Goal: Navigation & Orientation: Find specific page/section

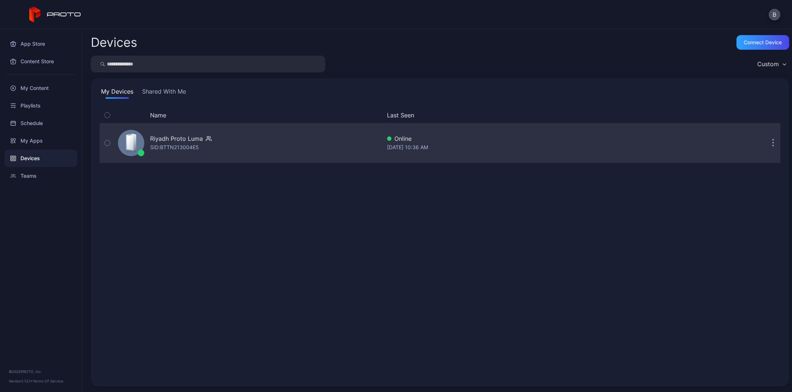
click at [195, 140] on div "Riyadh Proto Luma" at bounding box center [176, 138] width 53 height 9
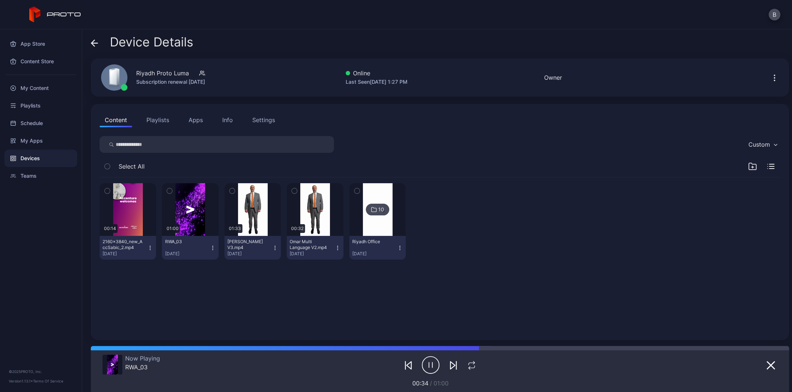
click at [263, 121] on div "Settings" at bounding box center [263, 120] width 23 height 9
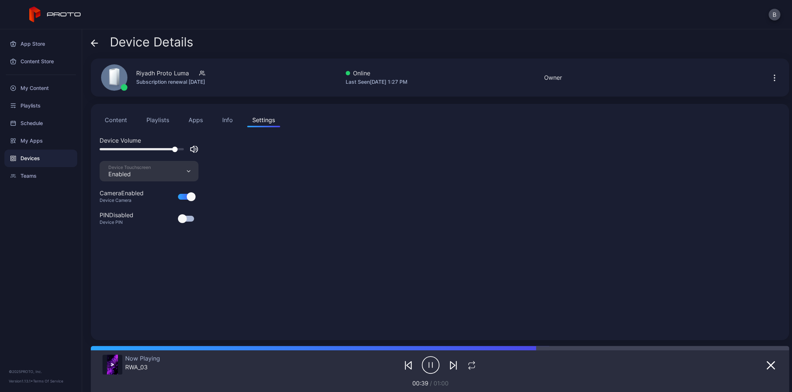
click at [228, 121] on div "Info" at bounding box center [227, 120] width 11 height 9
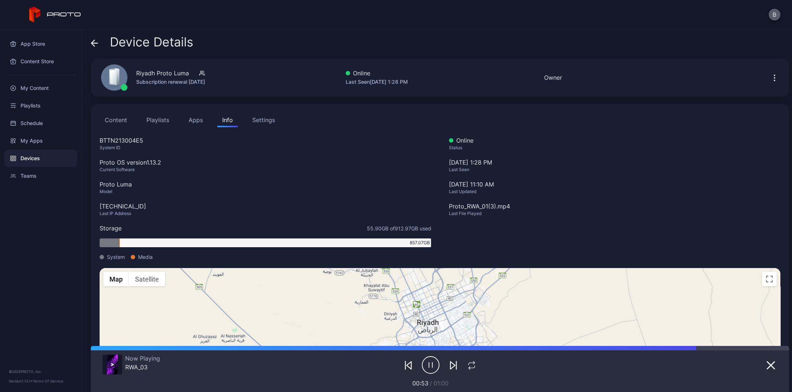
click at [473, 12] on button "B" at bounding box center [774, 15] width 12 height 12
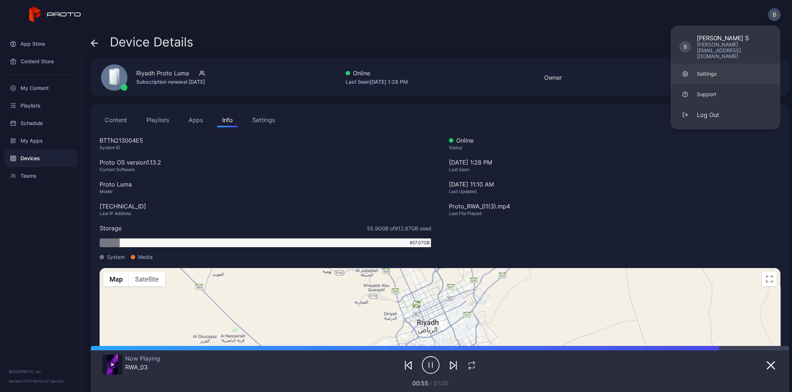
click at [473, 70] on div "Settings" at bounding box center [706, 73] width 20 height 7
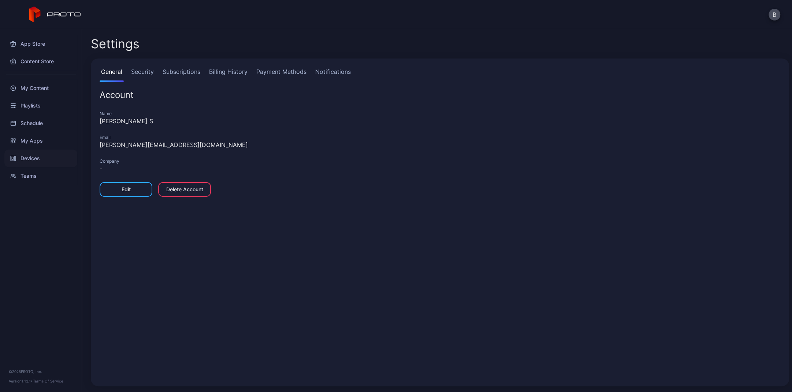
click at [31, 157] on div "Devices" at bounding box center [40, 159] width 73 height 18
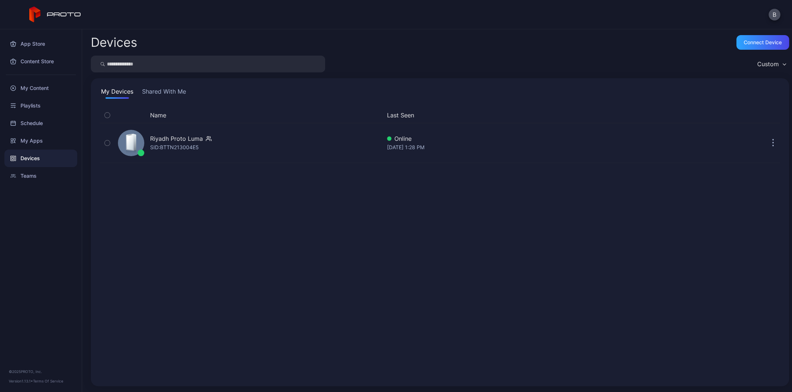
click at [473, 64] on icon "button" at bounding box center [783, 64] width 3 height 1
click at [473, 52] on div "Devices Connect device Custom My Devices Shared With Me Name Last Seen Riyadh P…" at bounding box center [437, 210] width 710 height 363
click at [35, 140] on div "My Apps" at bounding box center [40, 141] width 73 height 18
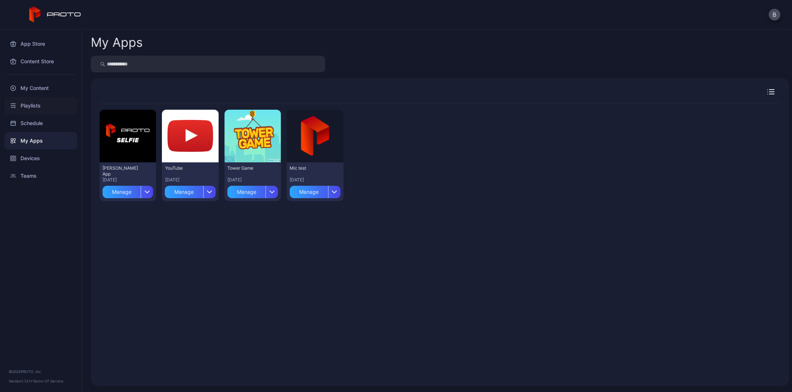
click at [33, 104] on div "Playlists" at bounding box center [40, 106] width 73 height 18
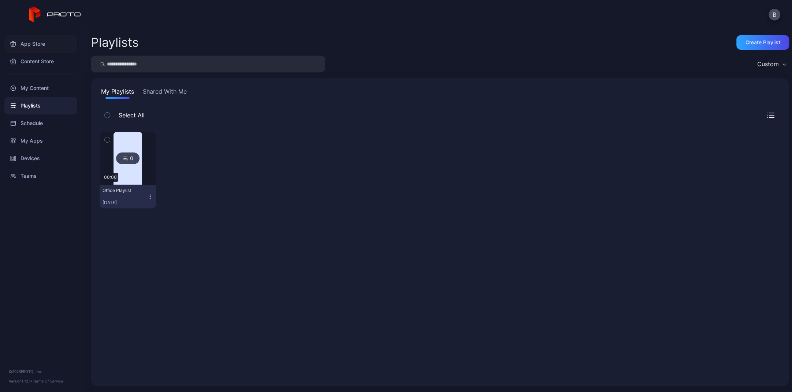
click at [32, 42] on div "App Store" at bounding box center [40, 44] width 73 height 18
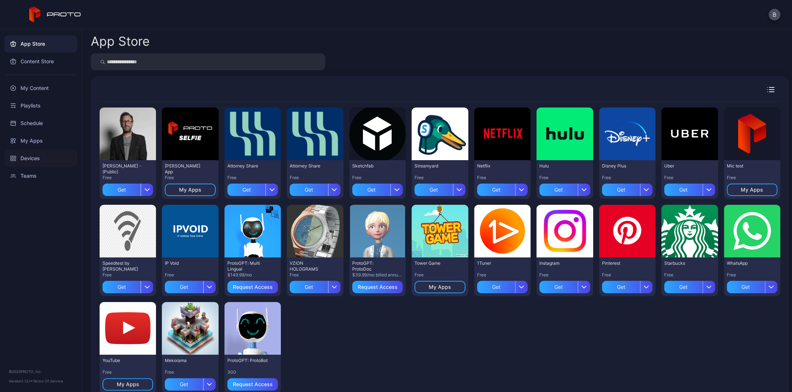
click at [30, 159] on div "Devices" at bounding box center [40, 159] width 73 height 18
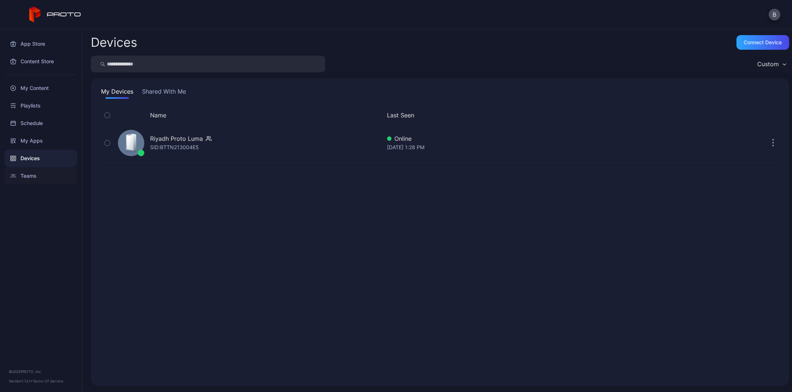
click at [26, 173] on div "Teams" at bounding box center [40, 176] width 73 height 18
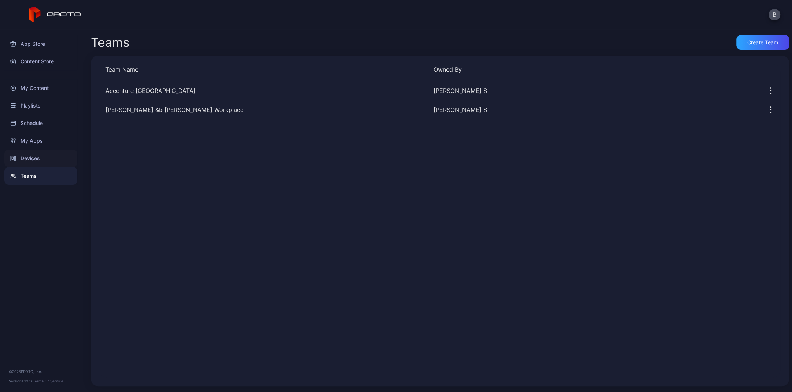
click at [33, 157] on div "Devices" at bounding box center [40, 159] width 73 height 18
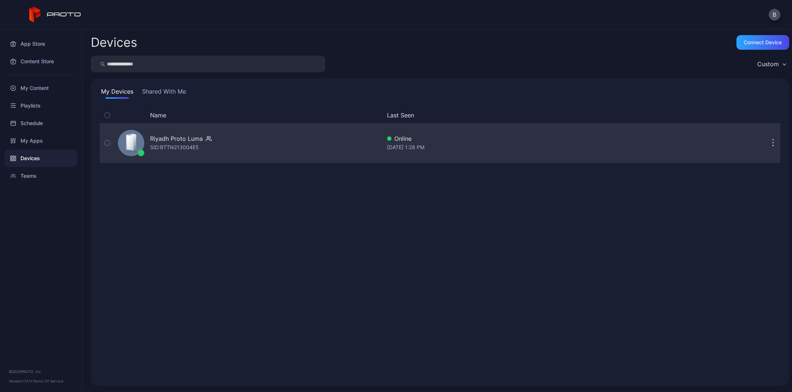
drag, startPoint x: 206, startPoint y: 142, endPoint x: 136, endPoint y: 144, distance: 69.2
click at [136, 144] on icon at bounding box center [131, 144] width 12 height 21
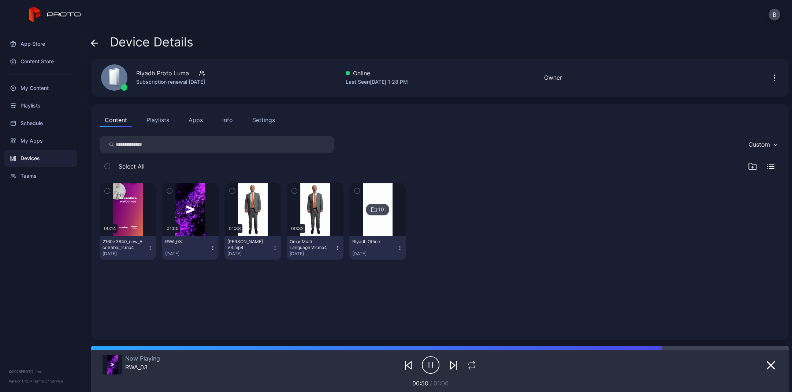
click at [268, 121] on div "Settings" at bounding box center [263, 120] width 23 height 9
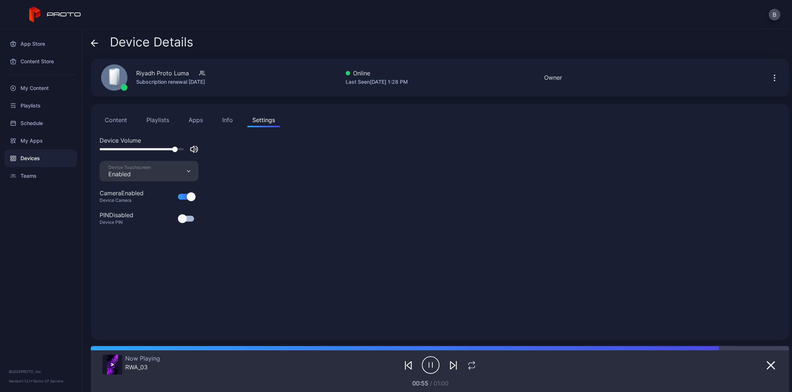
click at [224, 121] on div "Info" at bounding box center [227, 120] width 11 height 9
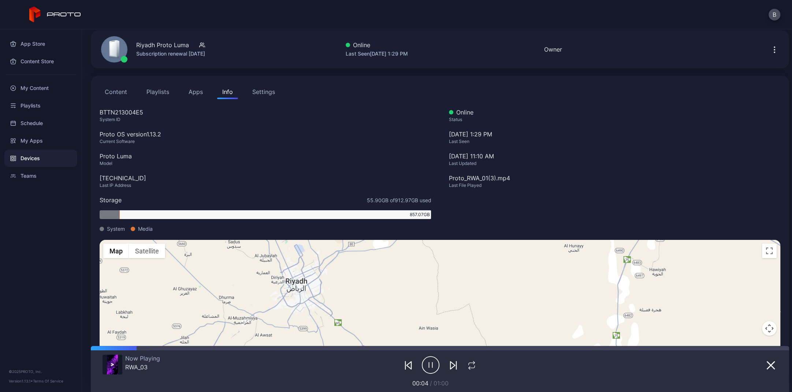
scroll to position [67, 0]
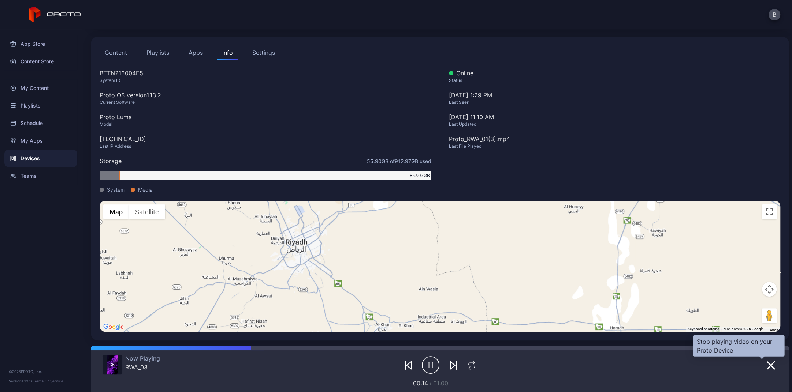
click at [473, 213] on icon "button" at bounding box center [770, 365] width 7 height 7
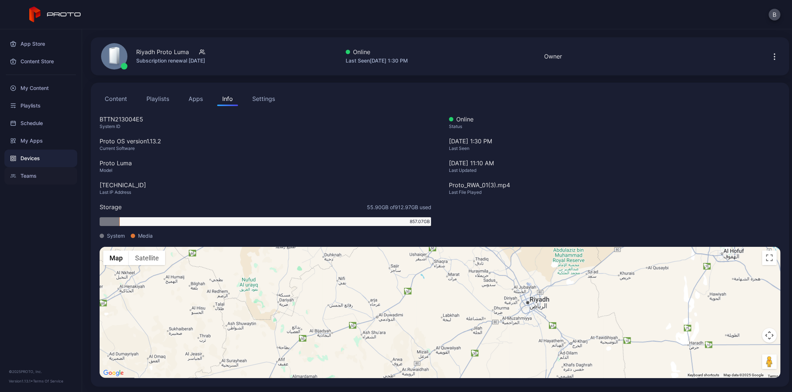
click at [27, 177] on div "Teams" at bounding box center [40, 176] width 73 height 18
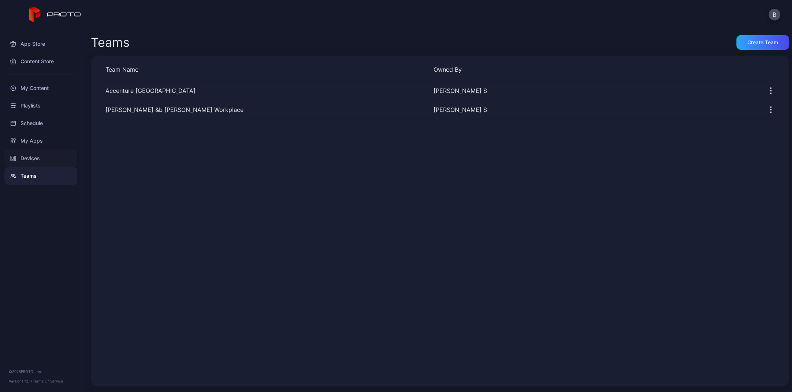
click at [33, 158] on div "Devices" at bounding box center [40, 159] width 73 height 18
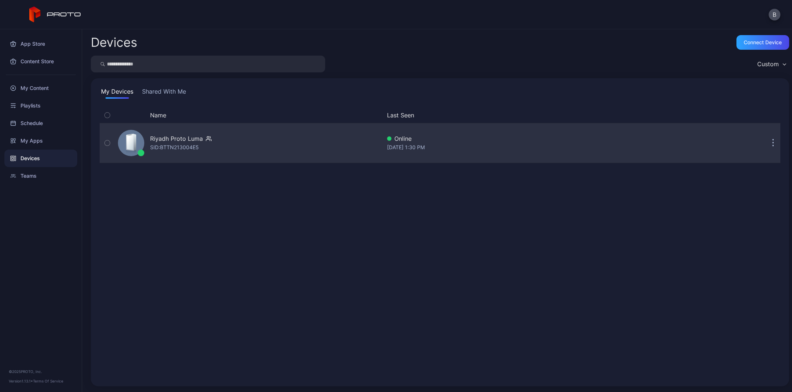
click at [473, 145] on button "button" at bounding box center [772, 143] width 15 height 15
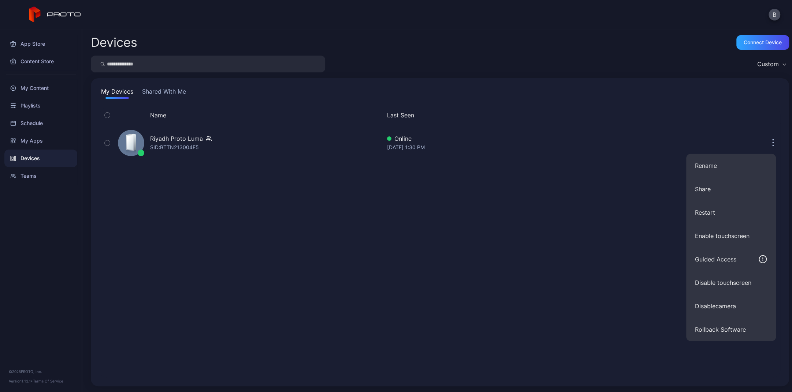
click at [473, 61] on div "Custom" at bounding box center [440, 64] width 698 height 17
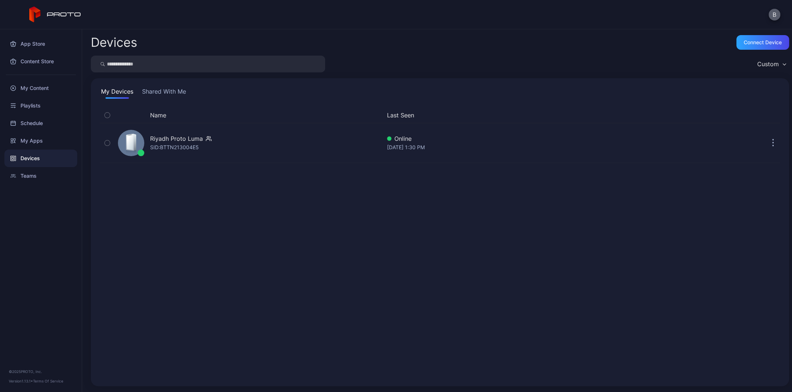
click at [473, 15] on button "B" at bounding box center [774, 15] width 12 height 12
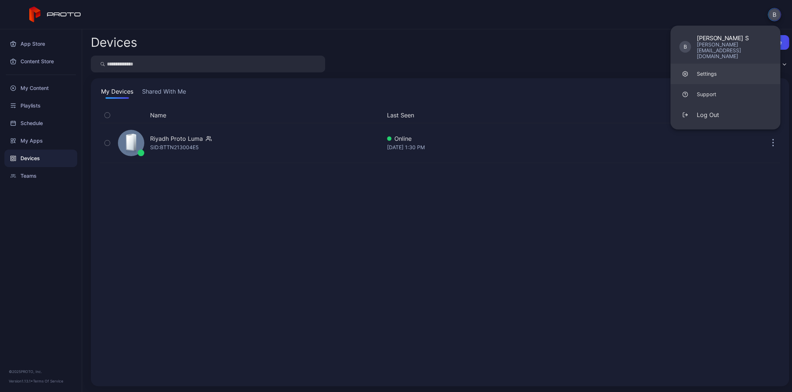
click at [473, 70] on div "Settings" at bounding box center [706, 73] width 20 height 7
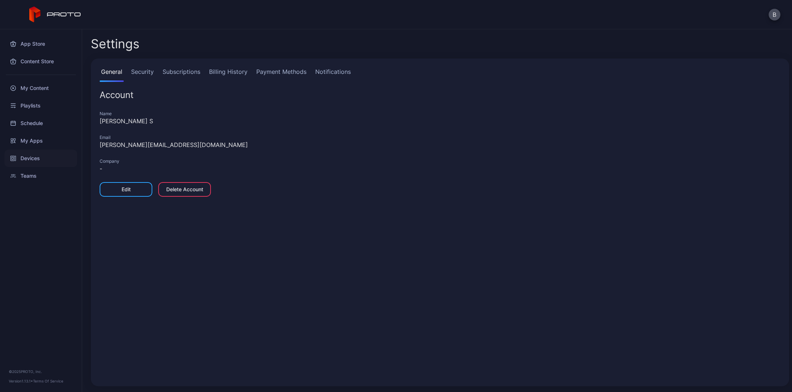
click at [26, 157] on div "Devices" at bounding box center [40, 159] width 73 height 18
